Goal: Information Seeking & Learning: Learn about a topic

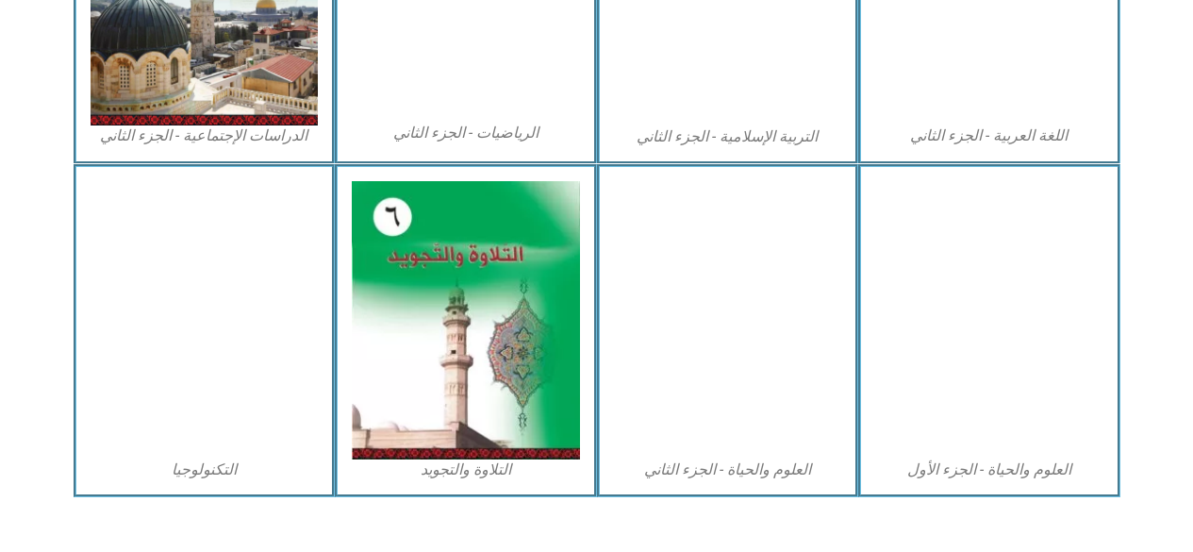
scroll to position [1062, 0]
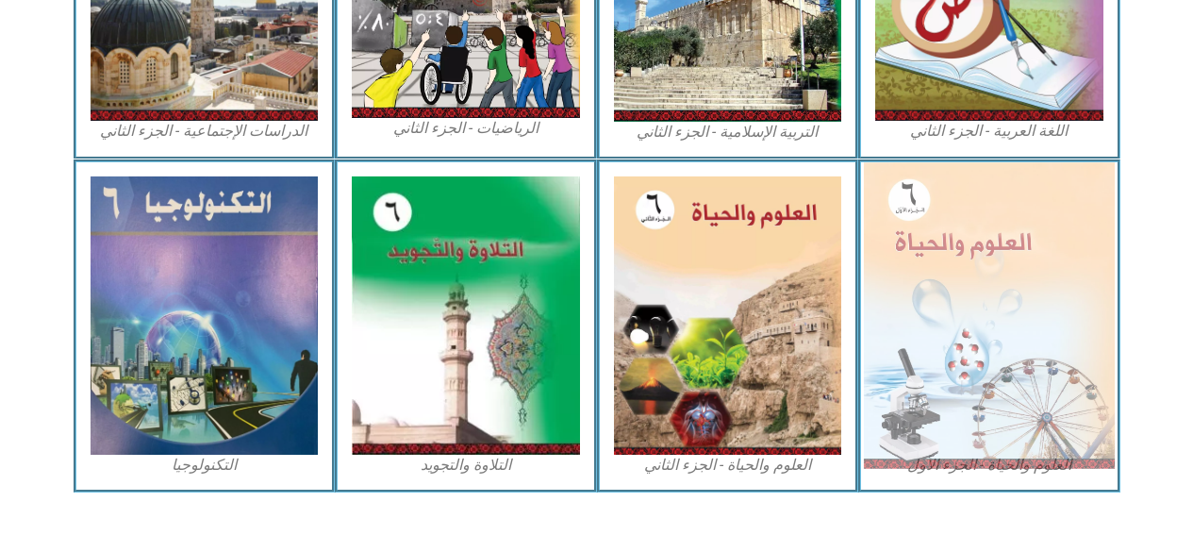
click at [937, 278] on img at bounding box center [989, 315] width 251 height 306
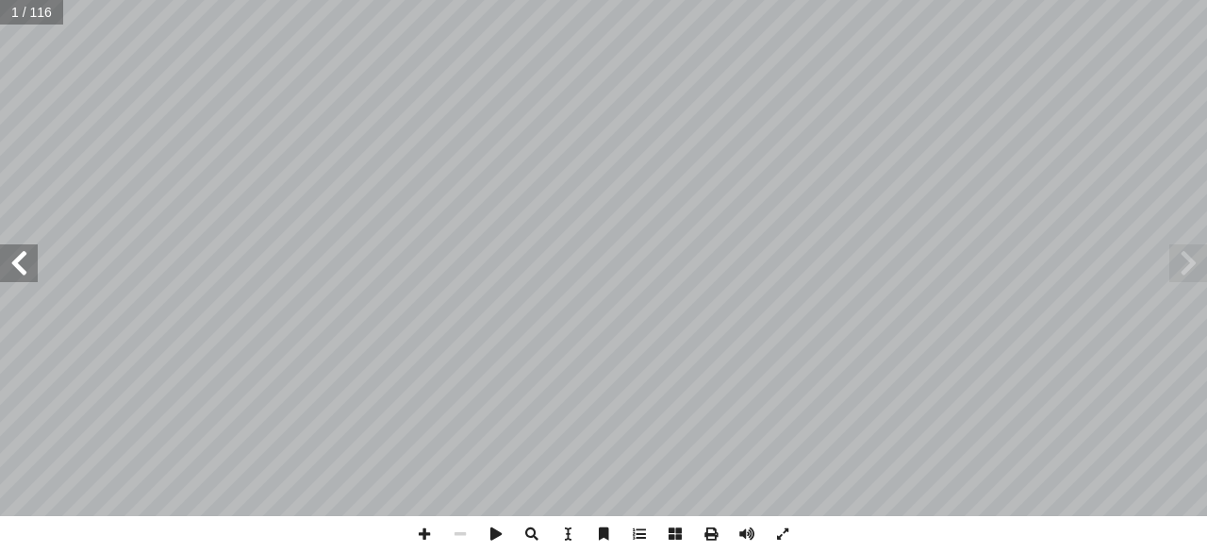
click at [8, 262] on span at bounding box center [19, 263] width 38 height 38
click at [13, 269] on span at bounding box center [19, 263] width 38 height 38
click at [21, 259] on span at bounding box center [19, 263] width 38 height 38
click at [11, 253] on span at bounding box center [19, 263] width 38 height 38
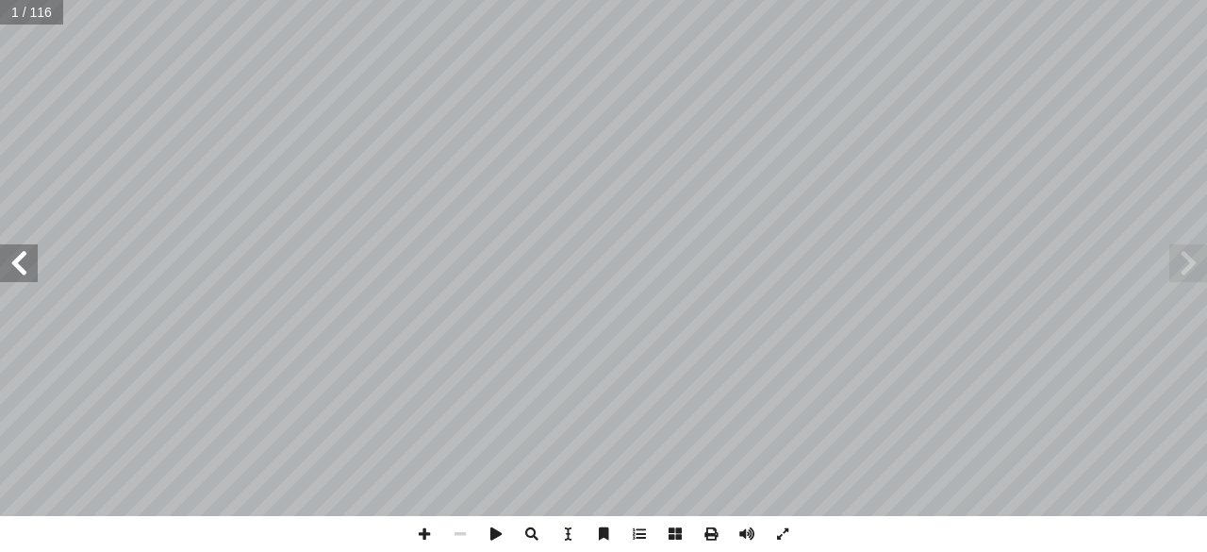
click at [11, 253] on span at bounding box center [19, 263] width 38 height 38
click at [8, 259] on span at bounding box center [19, 263] width 38 height 38
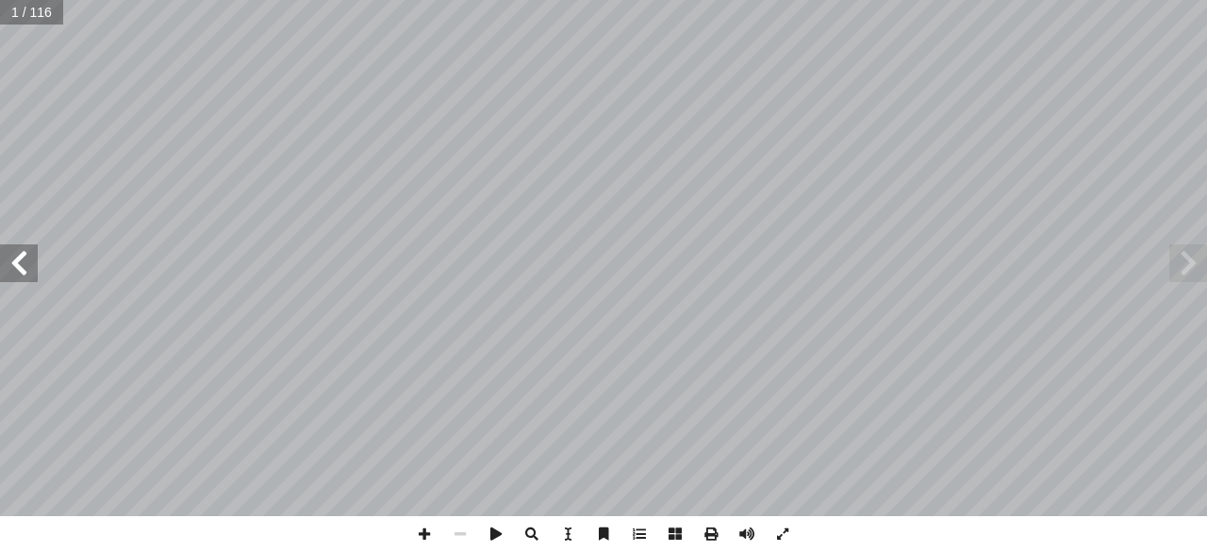
click at [7, 260] on span at bounding box center [19, 263] width 38 height 38
click at [4, 266] on span at bounding box center [19, 263] width 38 height 38
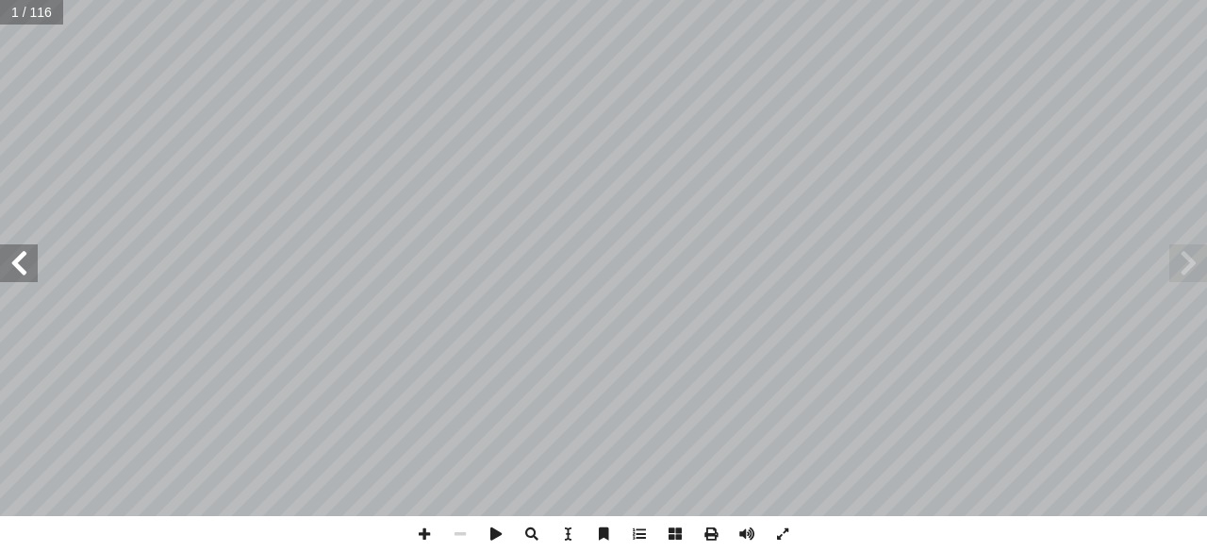
click at [2, 259] on span at bounding box center [19, 263] width 38 height 38
click at [0, 255] on span at bounding box center [19, 263] width 38 height 38
click at [0, 260] on span at bounding box center [19, 263] width 38 height 38
click at [0, 270] on span at bounding box center [19, 263] width 38 height 38
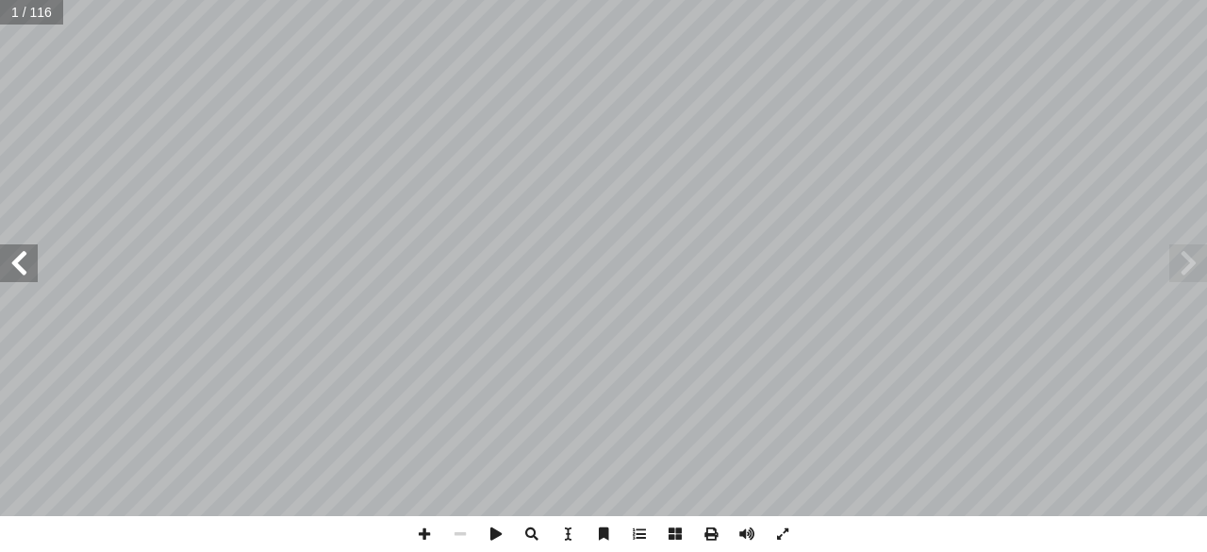
click at [0, 264] on span at bounding box center [19, 263] width 38 height 38
click at [13, 264] on span at bounding box center [19, 263] width 38 height 38
click at [12, 256] on span at bounding box center [19, 263] width 38 height 38
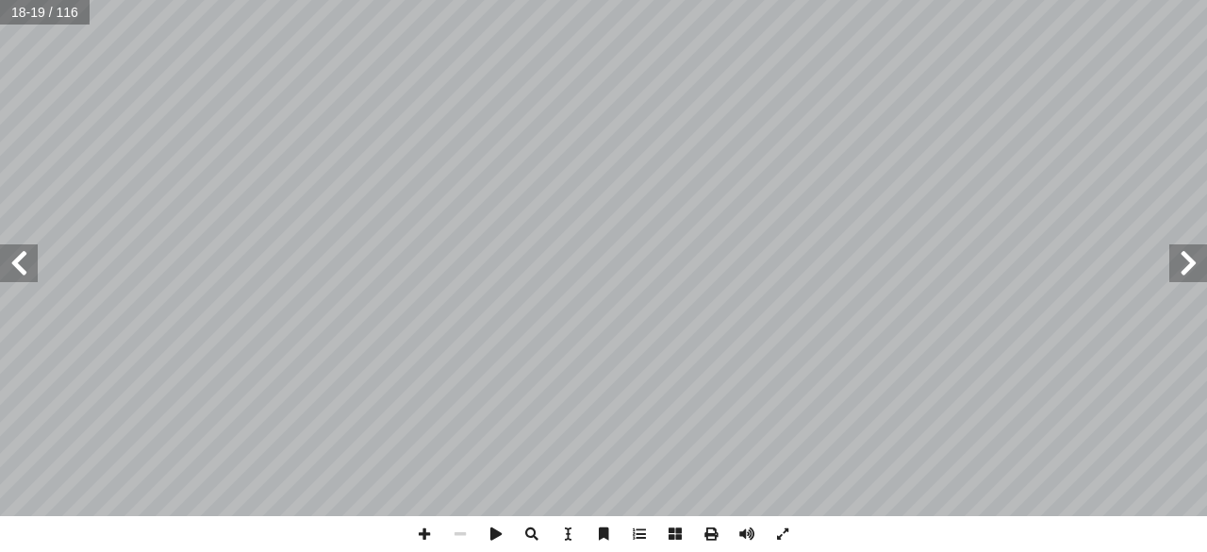
click at [19, 254] on span at bounding box center [19, 263] width 38 height 38
click at [28, 259] on span at bounding box center [19, 263] width 38 height 38
click at [25, 262] on span at bounding box center [19, 263] width 38 height 38
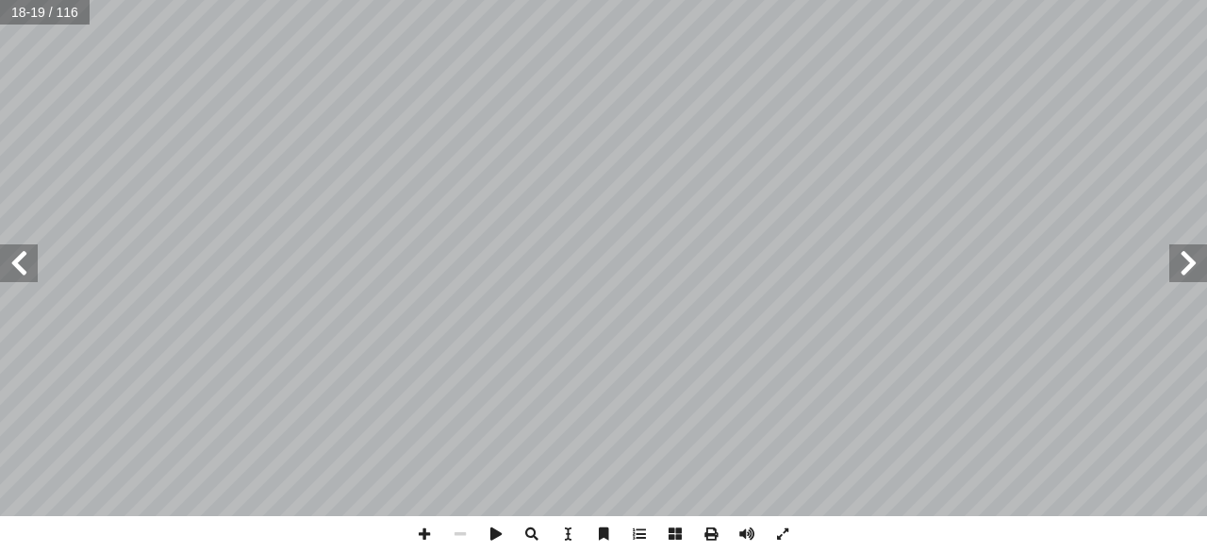
click at [25, 262] on span at bounding box center [19, 263] width 38 height 38
click at [18, 264] on span at bounding box center [19, 263] width 38 height 38
click at [12, 257] on span at bounding box center [19, 263] width 38 height 38
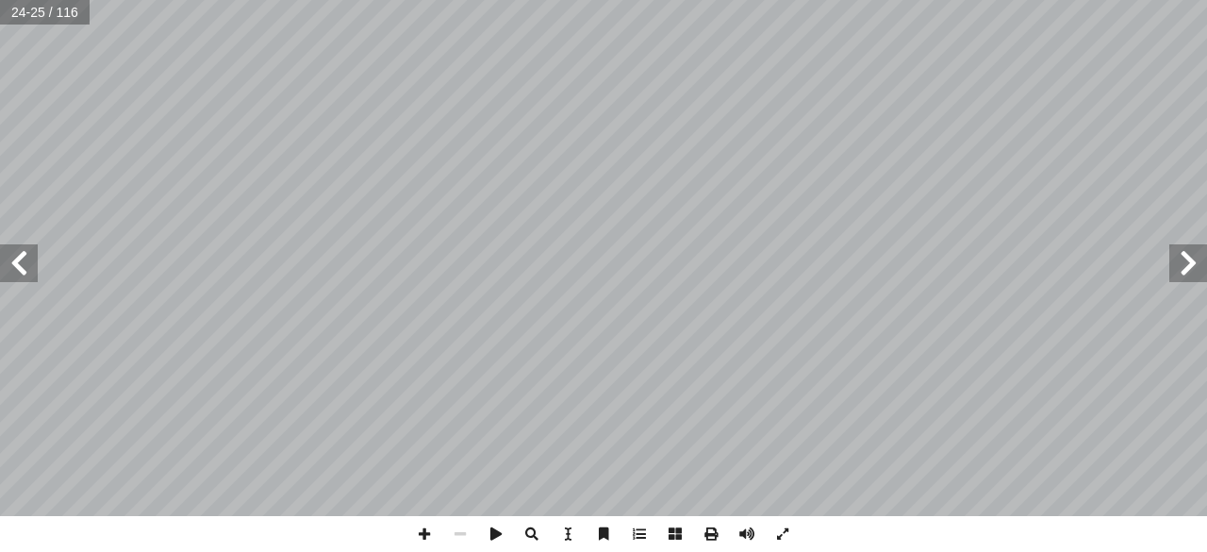
click at [11, 256] on span at bounding box center [19, 263] width 38 height 38
click at [18, 254] on span at bounding box center [19, 263] width 38 height 38
click at [21, 259] on span at bounding box center [19, 263] width 38 height 38
click at [21, 261] on span at bounding box center [19, 263] width 38 height 38
click at [25, 259] on span at bounding box center [19, 263] width 38 height 38
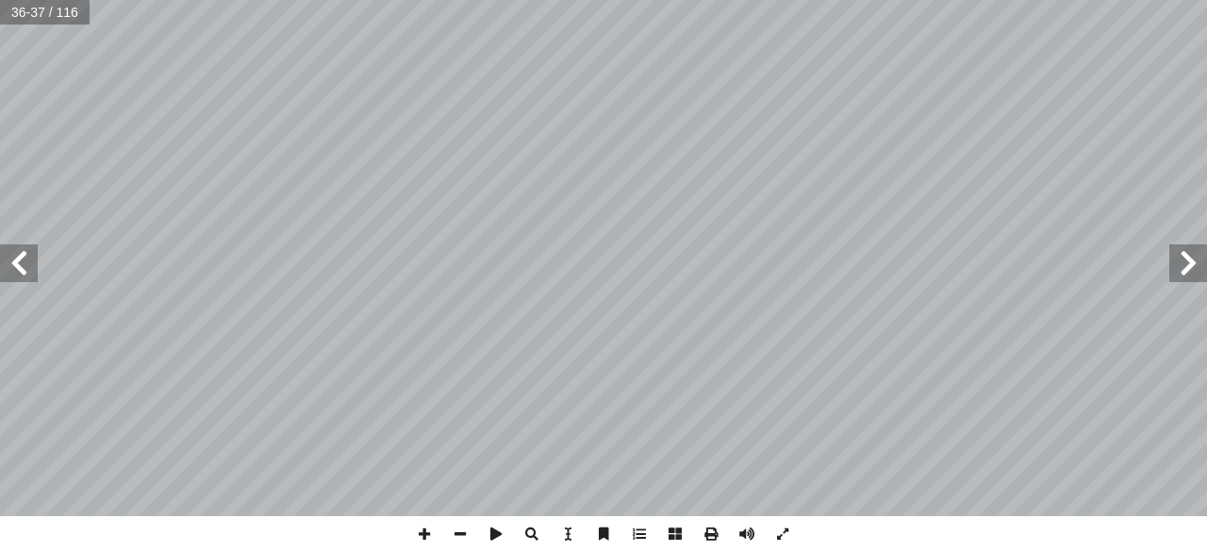
click at [1179, 266] on span at bounding box center [1188, 263] width 38 height 38
click at [1183, 264] on span at bounding box center [1188, 263] width 38 height 38
